Goal: Browse casually

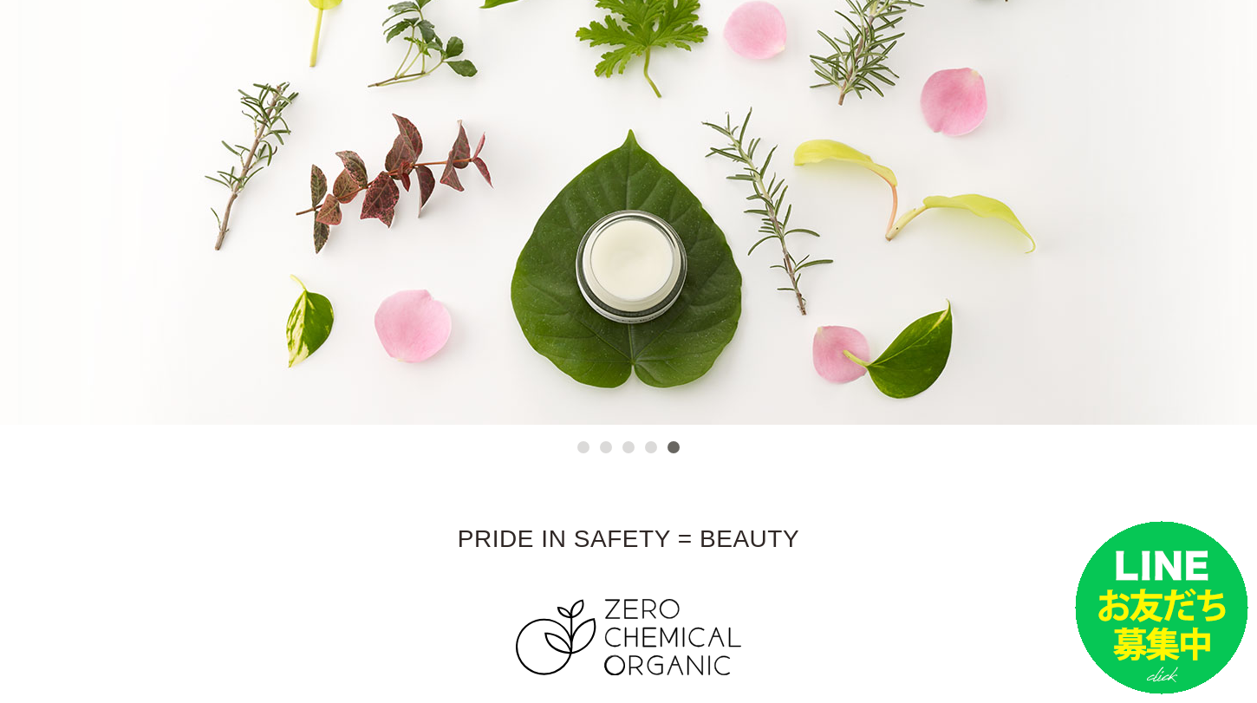
scroll to position [309, 0]
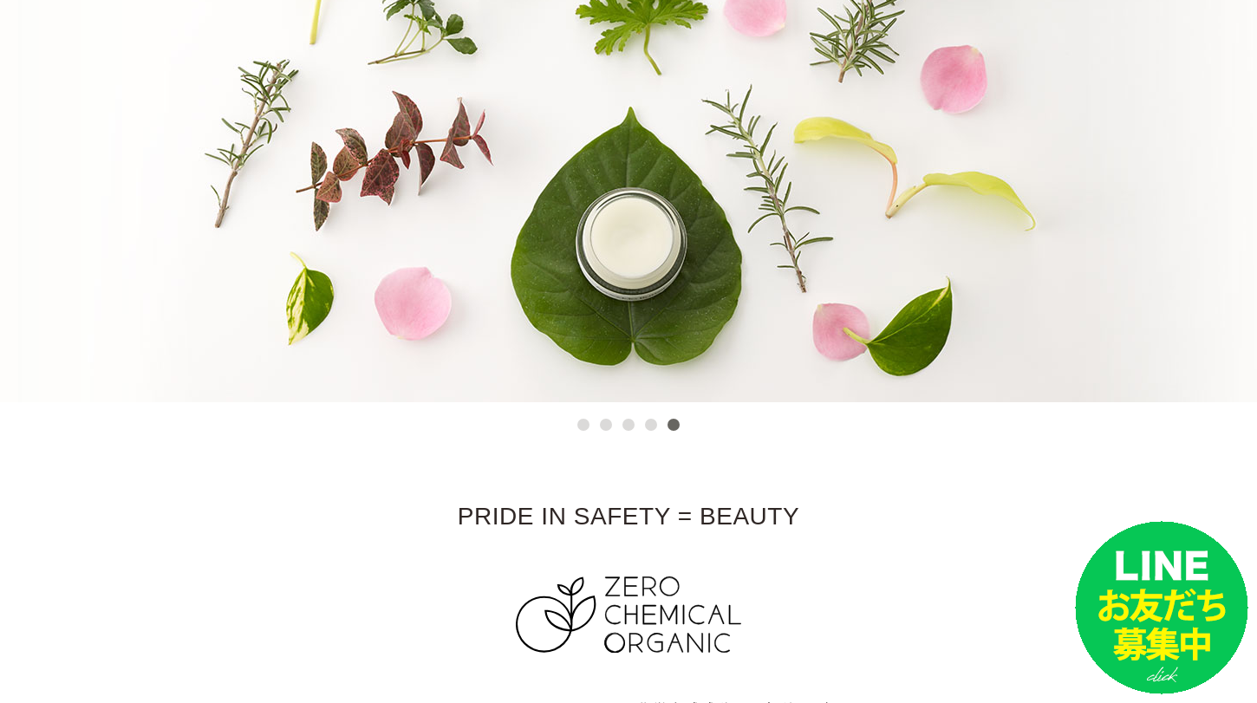
click at [586, 426] on button "1" at bounding box center [583, 425] width 12 height 12
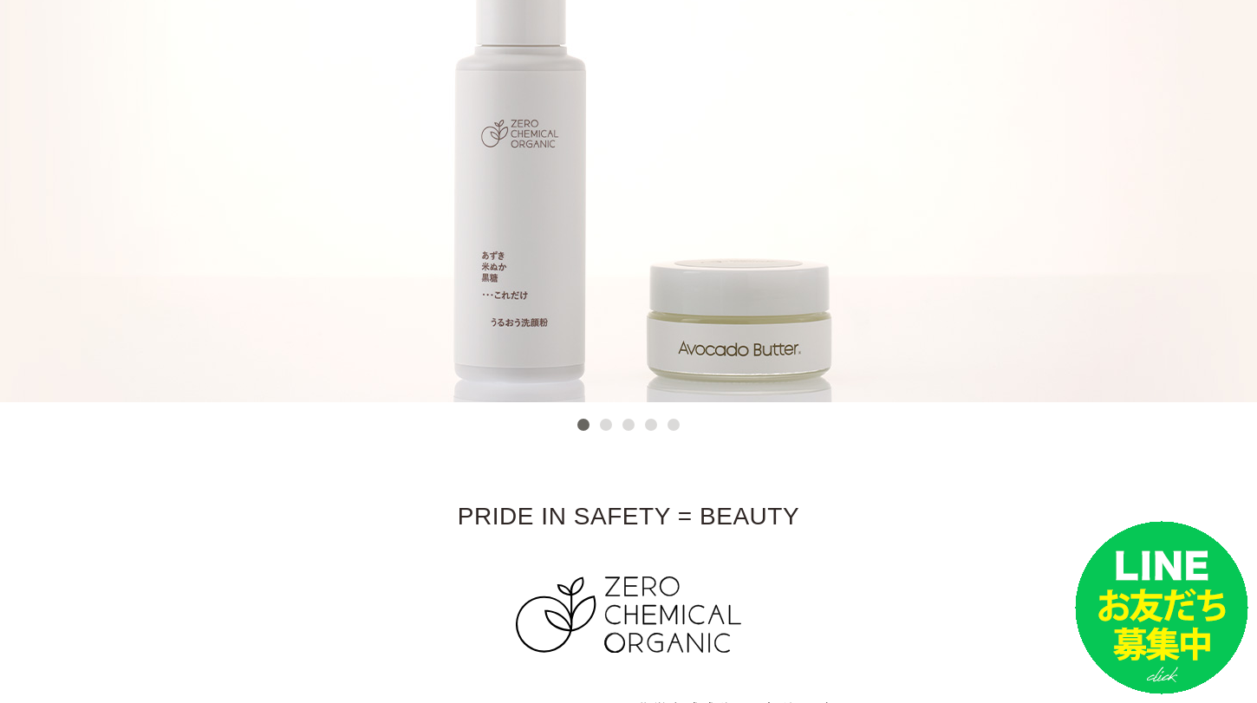
click at [608, 426] on button "2" at bounding box center [606, 425] width 12 height 12
click at [604, 423] on button "2" at bounding box center [606, 425] width 12 height 12
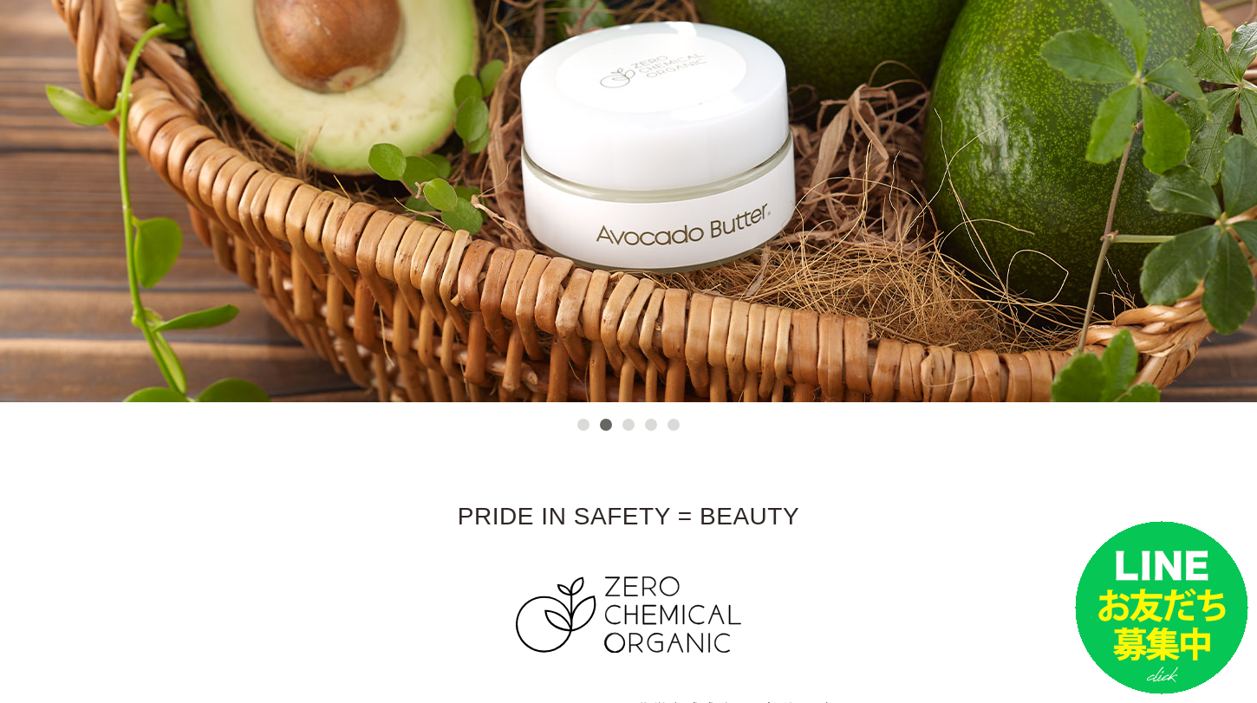
click at [625, 427] on button "3" at bounding box center [628, 425] width 12 height 12
click at [654, 427] on button "4" at bounding box center [651, 425] width 12 height 12
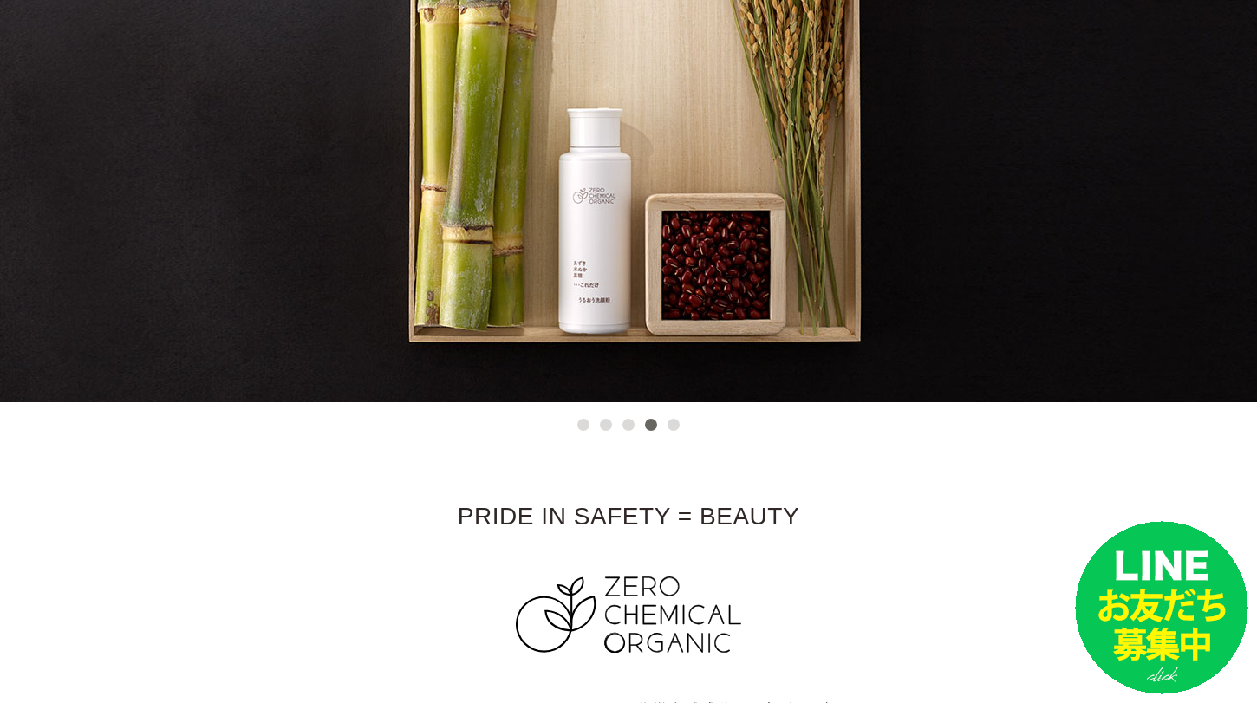
click at [677, 425] on button "5" at bounding box center [673, 425] width 12 height 12
click at [676, 425] on button "5" at bounding box center [673, 425] width 12 height 12
click at [672, 424] on button "5" at bounding box center [673, 425] width 12 height 12
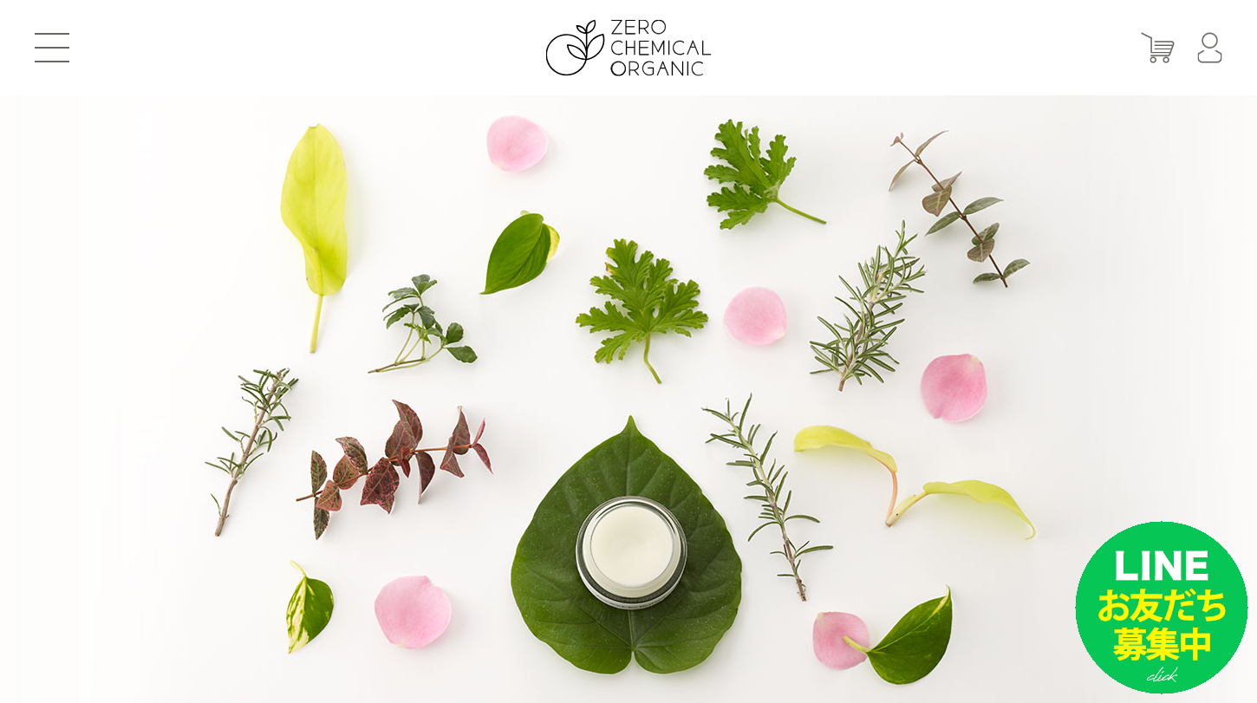
scroll to position [120, 0]
